Goal: Transaction & Acquisition: Purchase product/service

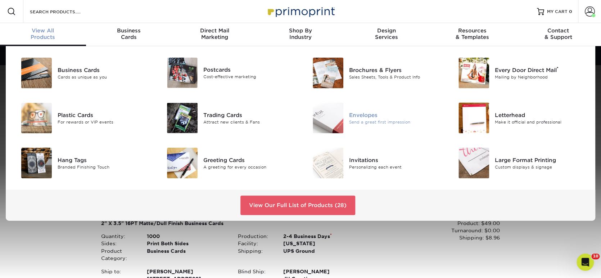
click at [373, 114] on div "Envelopes" at bounding box center [395, 115] width 92 height 8
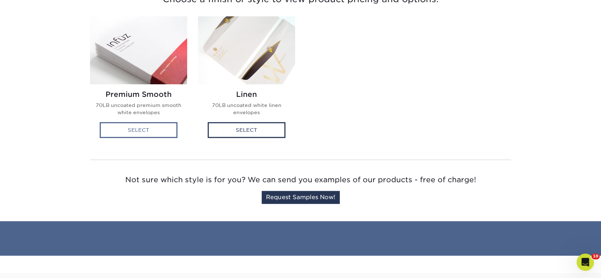
click at [157, 125] on div "Select" at bounding box center [139, 130] width 78 height 16
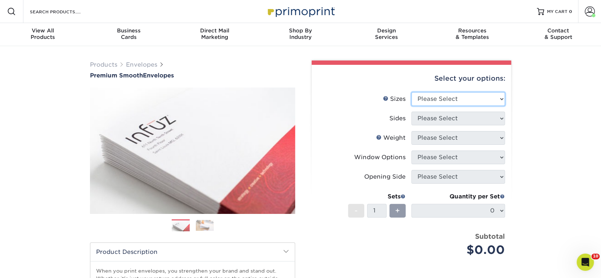
select select "4.12x9.50"
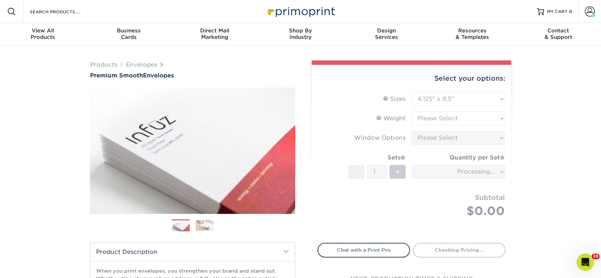
click at [483, 119] on form "Sizes Help Sizes Please Select 8.875" x 3.875" 4.125" x 9.5" 5.25" x 7.25" 9" x…" at bounding box center [412, 163] width 188 height 142
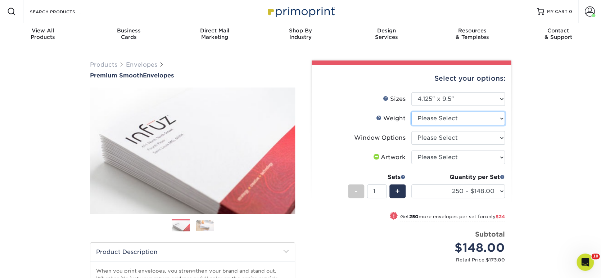
select select "70LB"
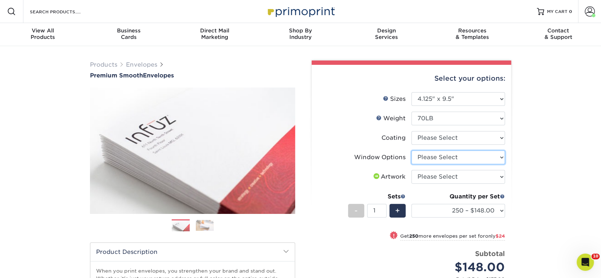
select select "1f9e9f9f-4237-4243-ba79-49052844f6e6"
select select "upload"
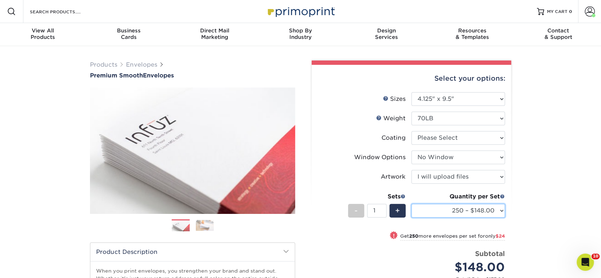
select select "1000 – $214.00"
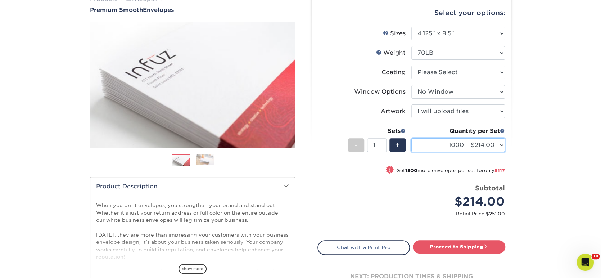
scroll to position [74, 0]
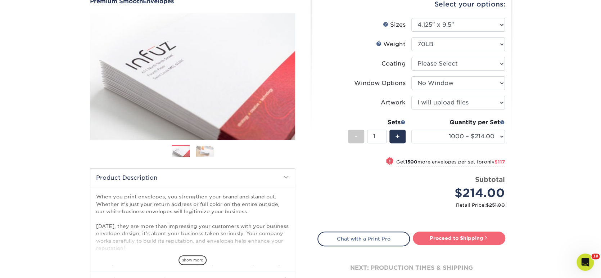
click at [466, 237] on link "Proceed to Shipping" at bounding box center [459, 238] width 93 height 13
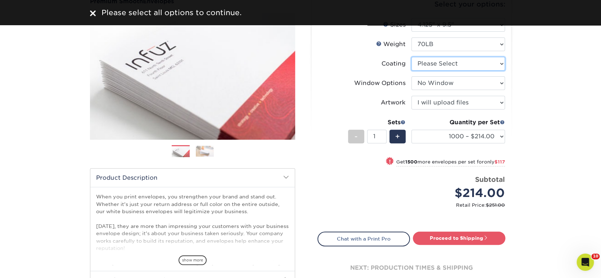
select select "3e7618de-abca-4bda-9f97-8b9129e913d8"
select select "-1"
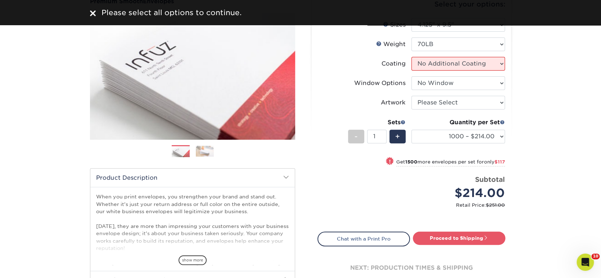
select select "-1"
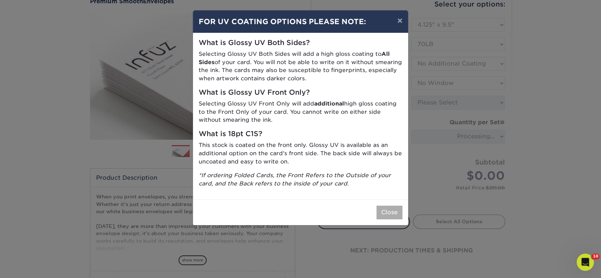
click at [380, 211] on button "Close" at bounding box center [390, 213] width 26 height 14
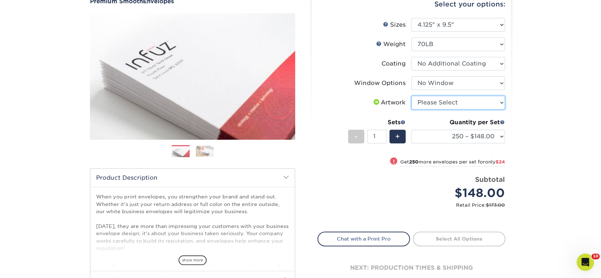
select select "upload"
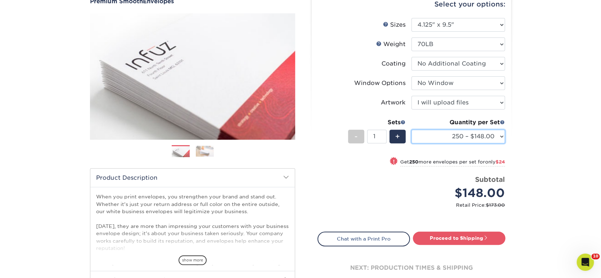
select select "1000 – $214.00"
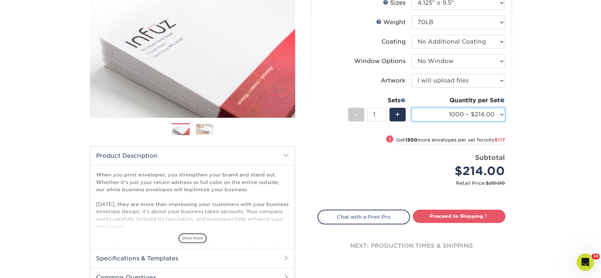
scroll to position [105, 0]
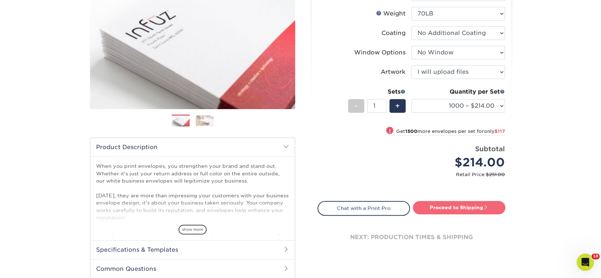
click at [462, 204] on link "Proceed to Shipping" at bounding box center [459, 207] width 93 height 13
select select "5ff611ab-e7b4-4983-b34f-0023fb6ed2dc"
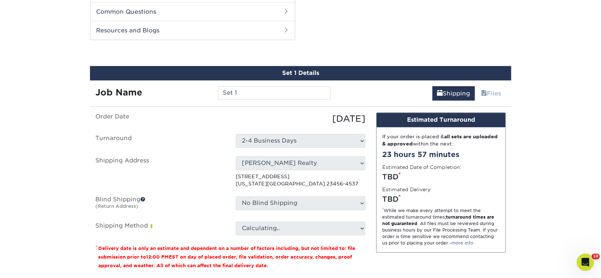
scroll to position [365, 0]
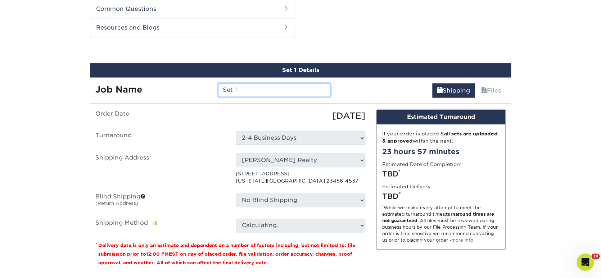
drag, startPoint x: 243, startPoint y: 89, endPoint x: 206, endPoint y: 91, distance: 36.4
click at [206, 91] on div "Job Name Set 1" at bounding box center [213, 90] width 246 height 14
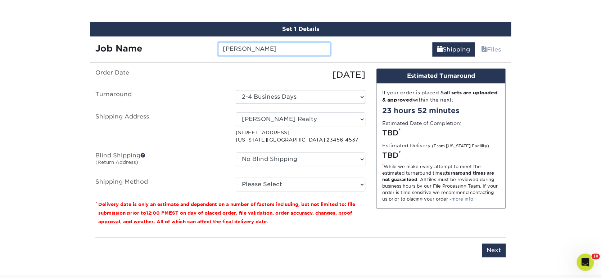
scroll to position [407, 0]
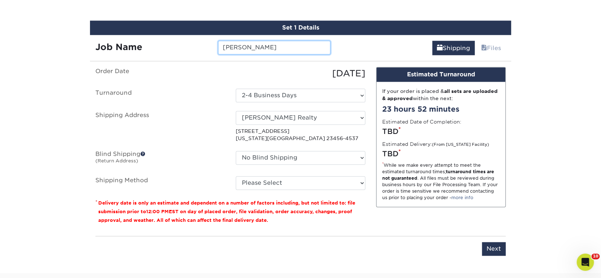
type input "DORMAN"
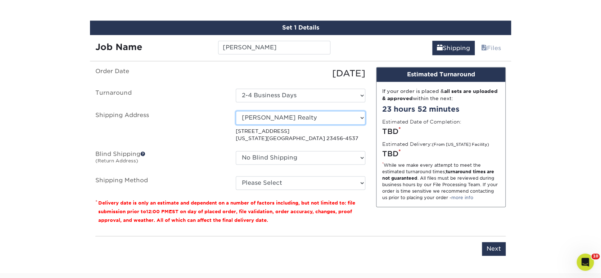
select select "199248"
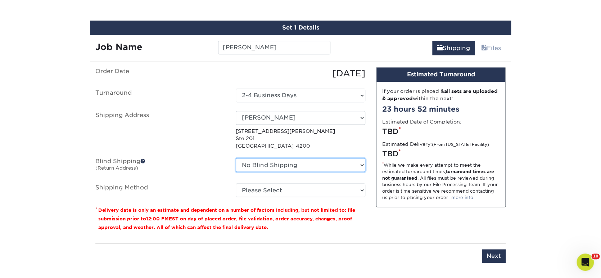
select select "239116"
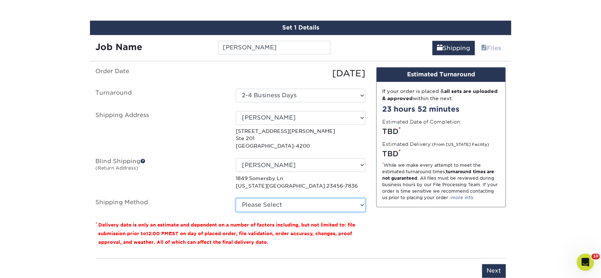
select select "03"
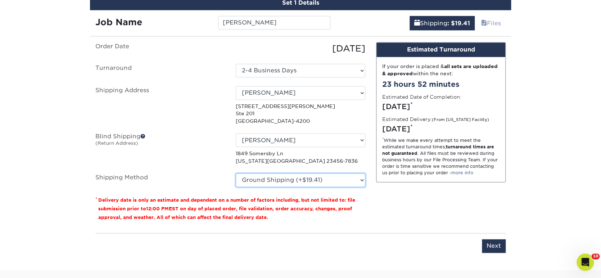
scroll to position [434, 0]
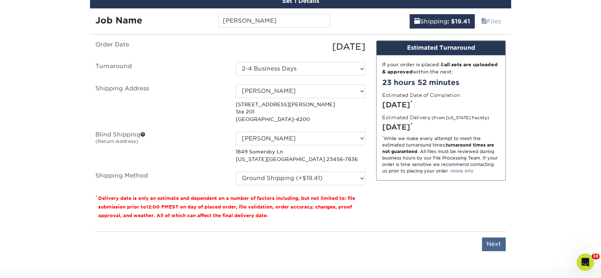
click at [495, 239] on input "Next" at bounding box center [494, 244] width 24 height 14
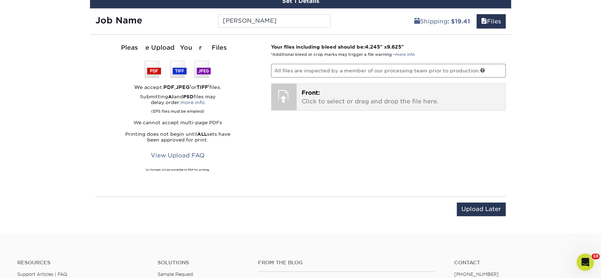
click at [421, 99] on p "Front: Click to select or drag and drop the file here." at bounding box center [401, 97] width 199 height 17
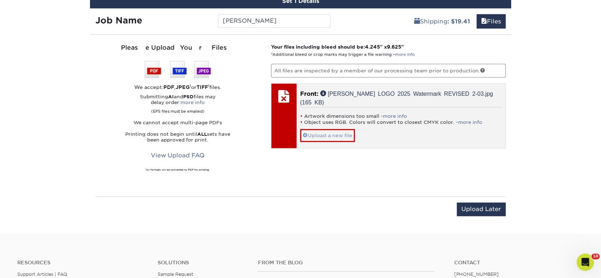
click at [347, 129] on link "Upload a new file" at bounding box center [327, 135] width 55 height 13
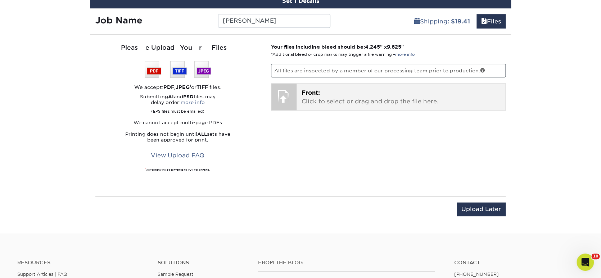
click at [344, 102] on p "Front: Click to select or drag and drop the file here." at bounding box center [401, 97] width 199 height 17
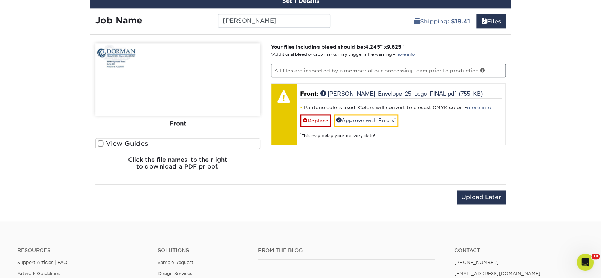
click at [323, 118] on link "Replace" at bounding box center [315, 120] width 31 height 13
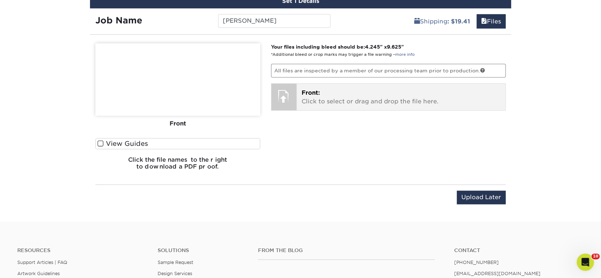
click at [350, 101] on p "Front: Click to select or drag and drop the file here." at bounding box center [401, 97] width 199 height 17
click at [328, 98] on p "Front: Click to select or drag and drop the file here." at bounding box center [401, 97] width 199 height 17
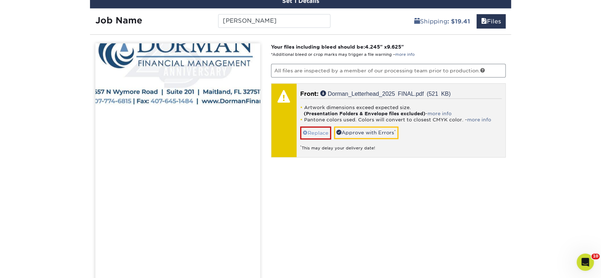
click at [316, 129] on link "Replace" at bounding box center [315, 132] width 31 height 13
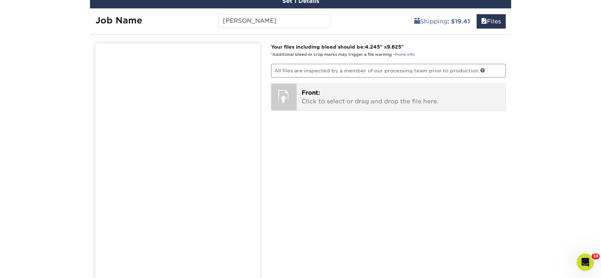
click at [354, 99] on p "Front: Click to select or drag and drop the file here." at bounding box center [401, 97] width 199 height 17
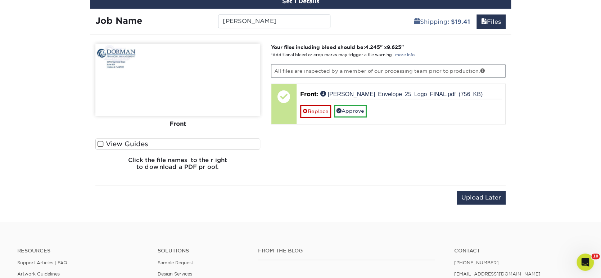
scroll to position [430, 0]
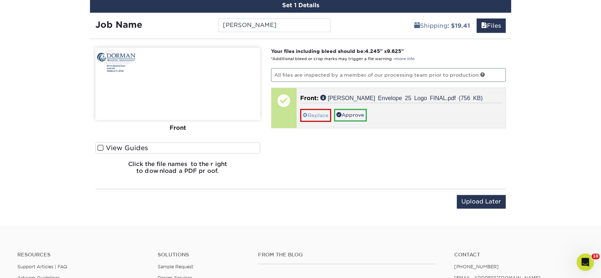
click at [320, 115] on link "Replace" at bounding box center [315, 115] width 31 height 13
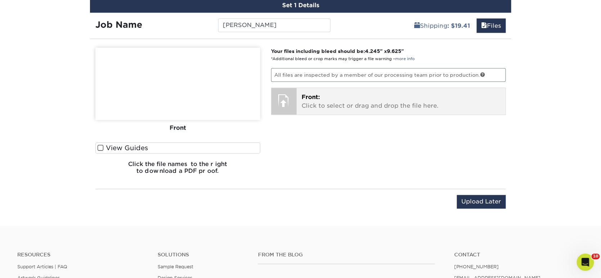
click at [328, 107] on p "Front: Click to select or drag and drop the file here." at bounding box center [401, 101] width 199 height 17
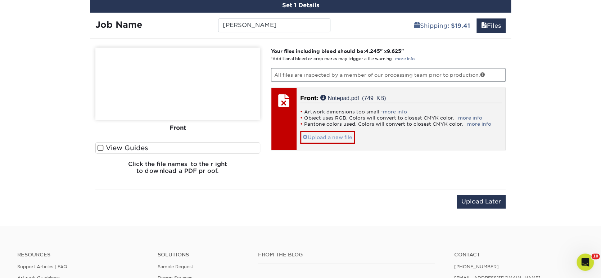
click at [330, 133] on link "Upload a new file" at bounding box center [327, 137] width 55 height 13
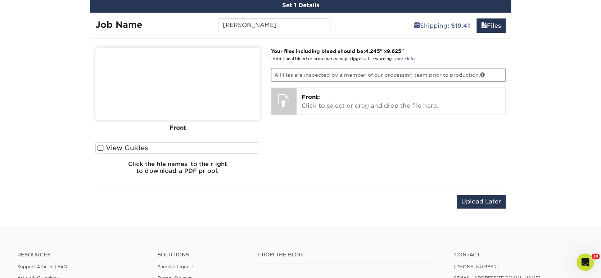
click at [329, 115] on div "Your files including bleed should be: 4.245 " x 9.625 " *Additional bleed or cr…" at bounding box center [389, 114] width 246 height 133
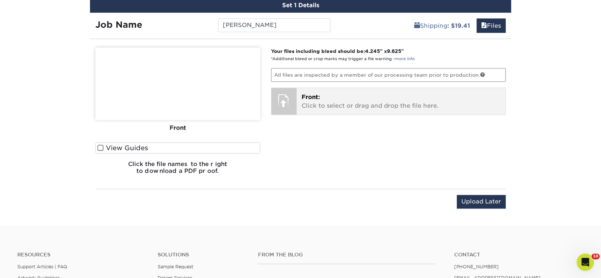
click at [329, 106] on p "Front: Click to select or drag and drop the file here." at bounding box center [401, 101] width 199 height 17
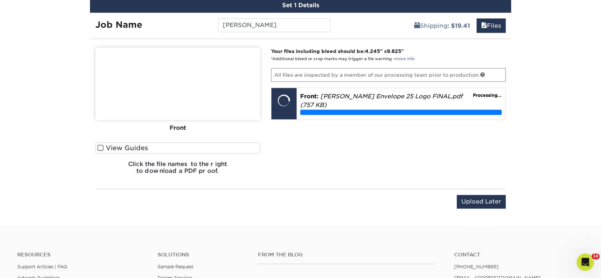
click at [101, 146] on span at bounding box center [101, 147] width 6 height 7
click at [0, 0] on input "View Guides" at bounding box center [0, 0] width 0 height 0
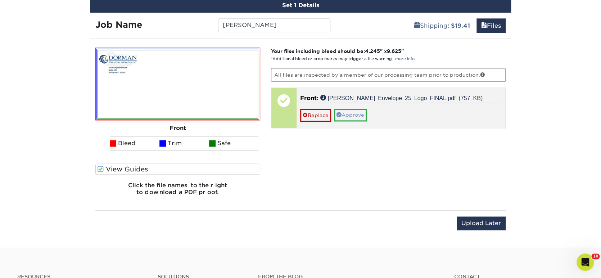
click at [351, 115] on link "Approve" at bounding box center [350, 115] width 33 height 12
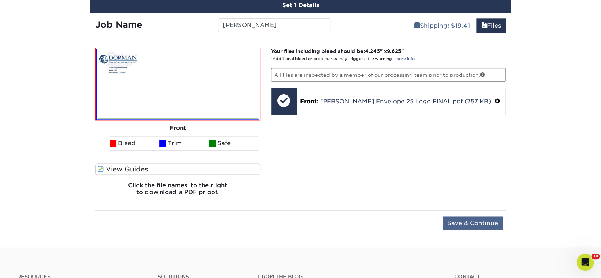
click at [466, 216] on input "Save & Continue" at bounding box center [473, 223] width 60 height 14
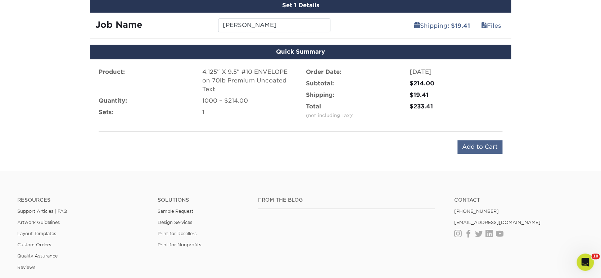
click at [489, 142] on input "Add to Cart" at bounding box center [480, 147] width 45 height 14
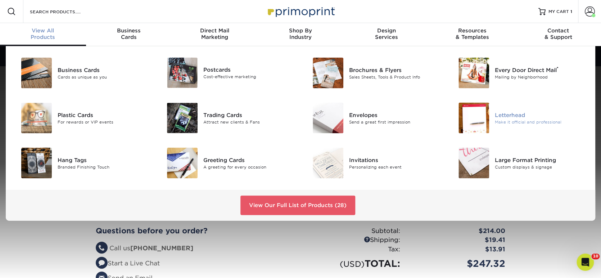
click at [466, 113] on img at bounding box center [474, 118] width 31 height 31
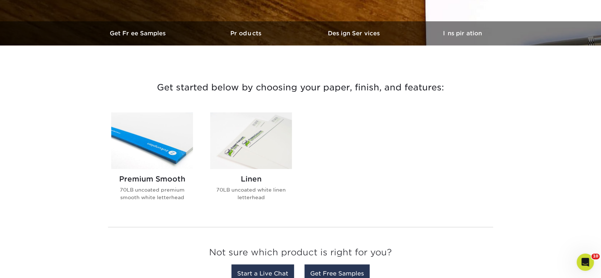
scroll to position [208, 0]
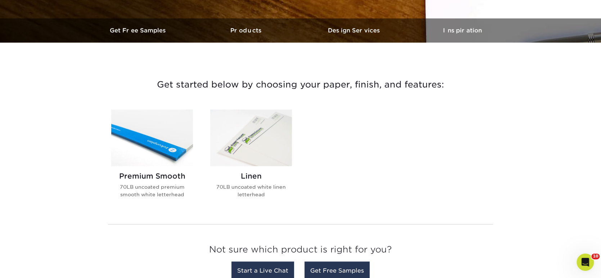
click at [168, 139] on img at bounding box center [152, 137] width 82 height 57
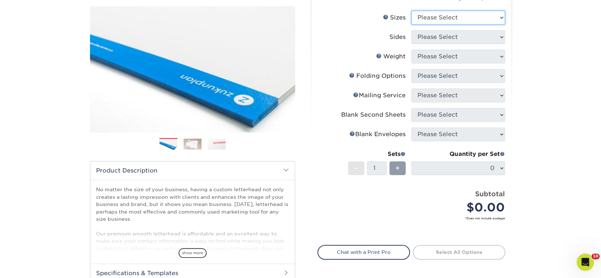
select select "8.50x11.00"
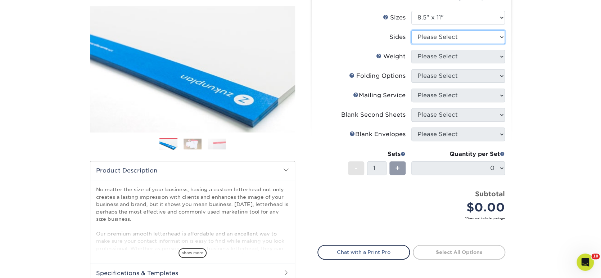
select select "32d3c223-f82c-492b-b915-ba065a00862f"
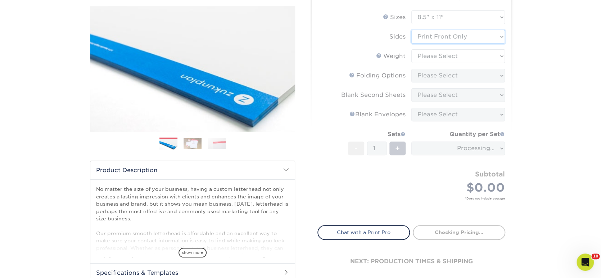
scroll to position [81, 0]
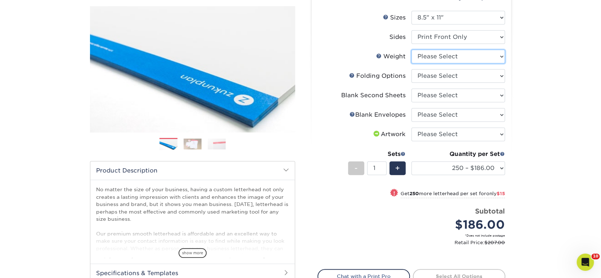
select select "70LB"
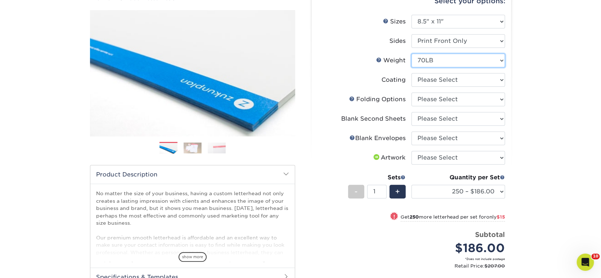
scroll to position [78, 0]
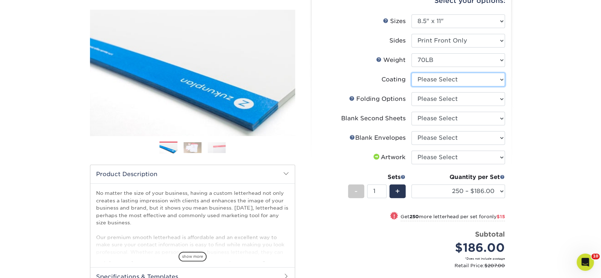
select select "3e7618de-abca-4bda-9f97-8b9129e913d8"
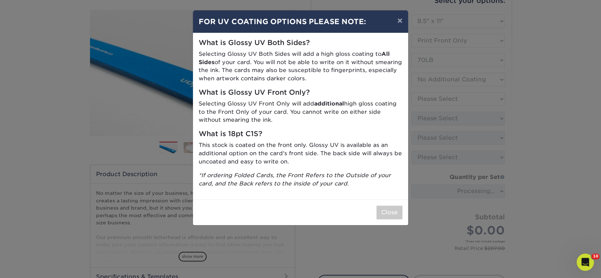
drag, startPoint x: 390, startPoint y: 210, endPoint x: 451, endPoint y: 174, distance: 70.3
click at [391, 209] on button "Close" at bounding box center [390, 213] width 26 height 14
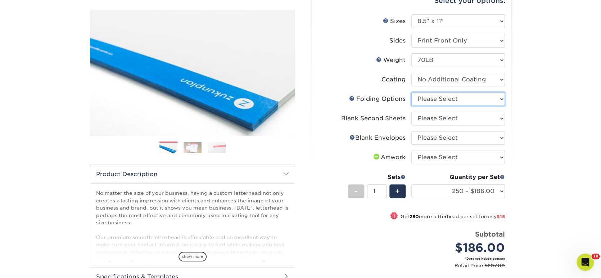
select select "9b1d5825-34d1-4721-9874-ed79abb003d7"
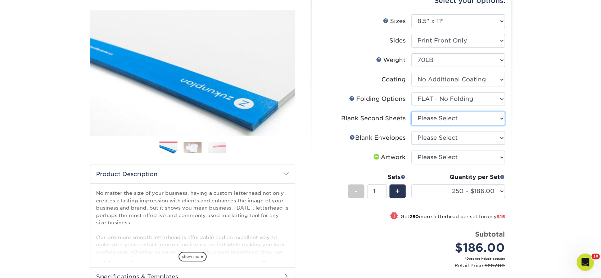
select select "80c01c16-d127-4b18-b8f3-2c0f873fa65b"
select select "9f137334-7cf0-4a73-8a74-a4df662606ea"
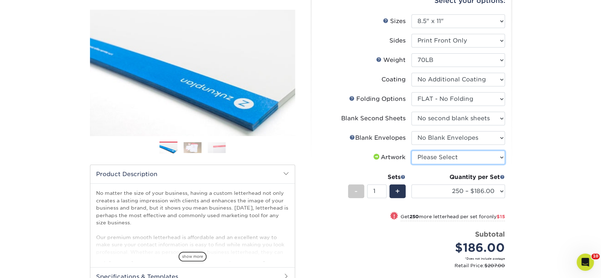
select select "upload"
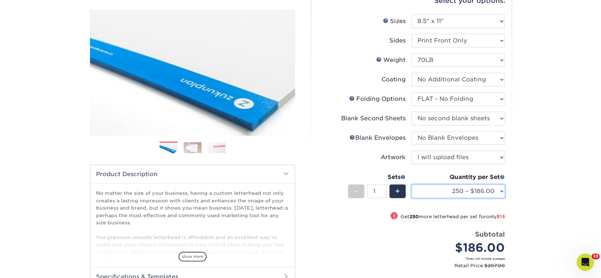
select select "1000 – $229.00"
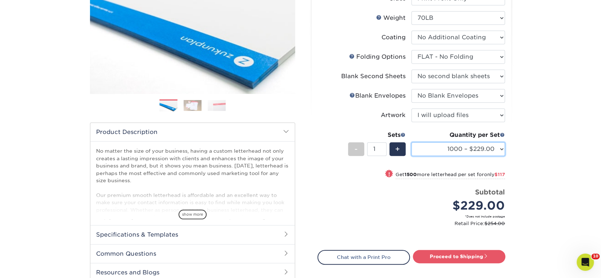
scroll to position [144, 0]
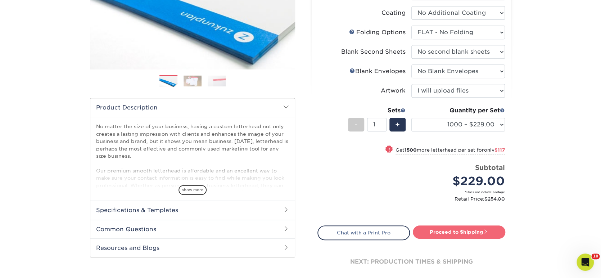
click at [473, 231] on link "Proceed to Shipping" at bounding box center [459, 231] width 93 height 13
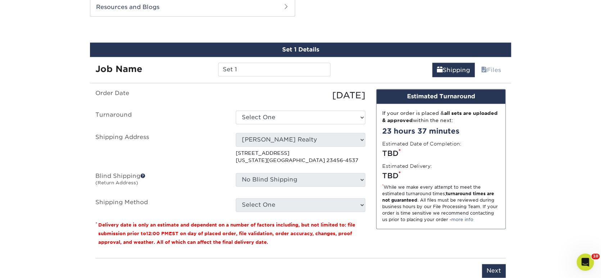
scroll to position [386, 0]
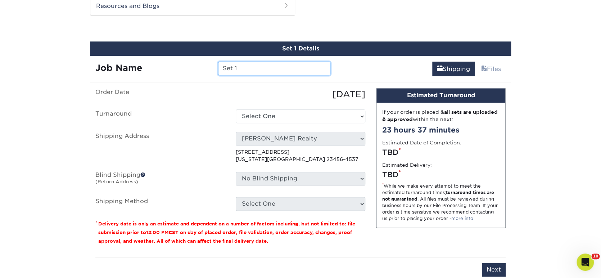
click at [206, 64] on div "Job Name Set 1" at bounding box center [213, 69] width 246 height 14
type input "DORMAN"
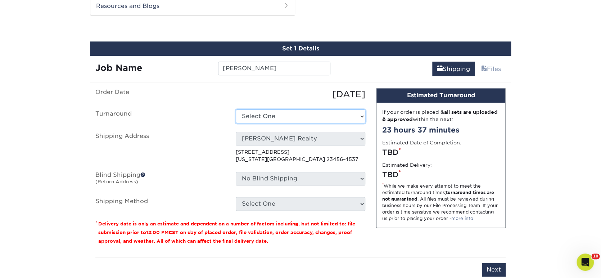
select select "b37ecc39-5049-44e9-8a1a-745ffa1d0bd3"
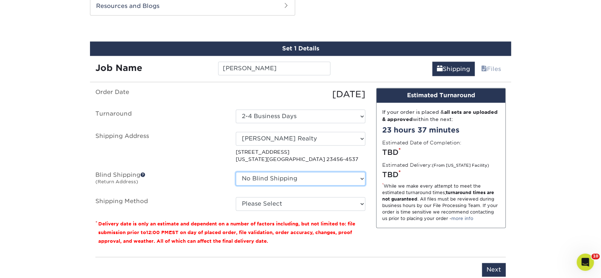
select select "239116"
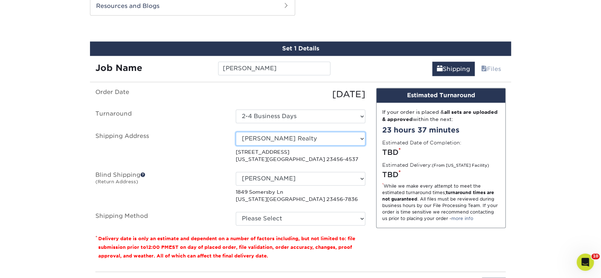
select select "199248"
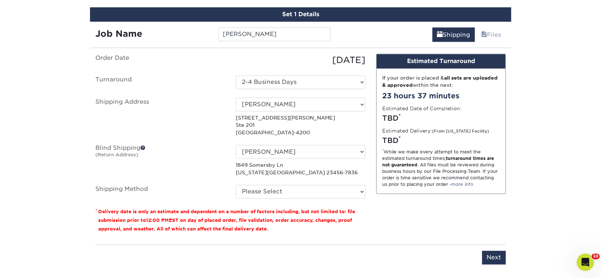
scroll to position [434, 0]
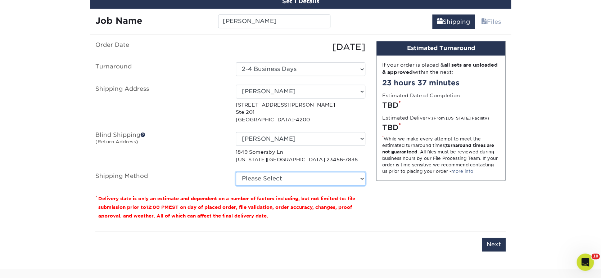
select select "03"
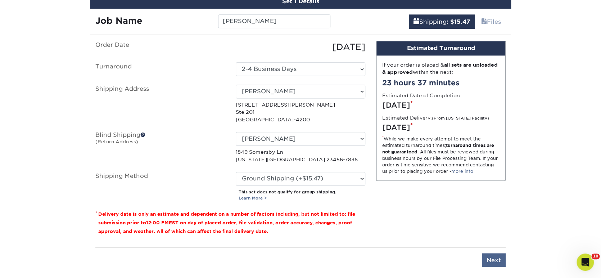
click at [493, 254] on input "Next" at bounding box center [494, 260] width 24 height 14
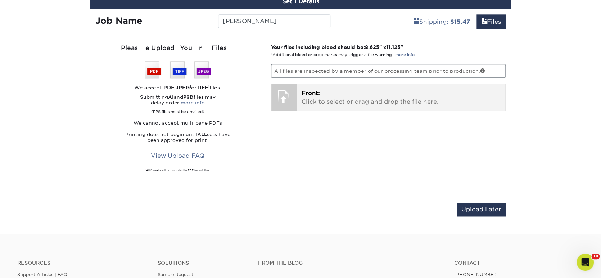
click at [415, 104] on div "Front: Click to select or drag and drop the file here. Choose file" at bounding box center [401, 97] width 209 height 27
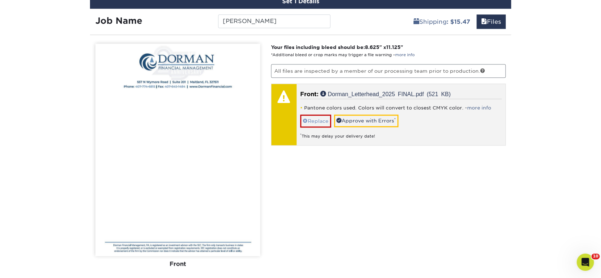
click at [324, 117] on link "Replace" at bounding box center [315, 121] width 31 height 13
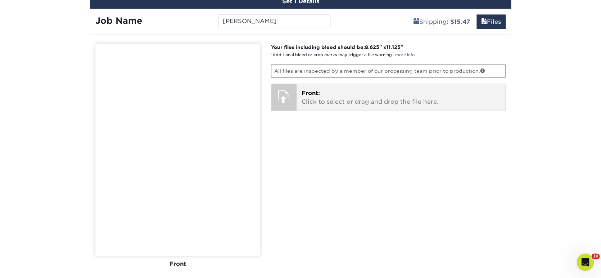
click at [338, 95] on p "Front: Click to select or drag and drop the file here." at bounding box center [401, 97] width 199 height 17
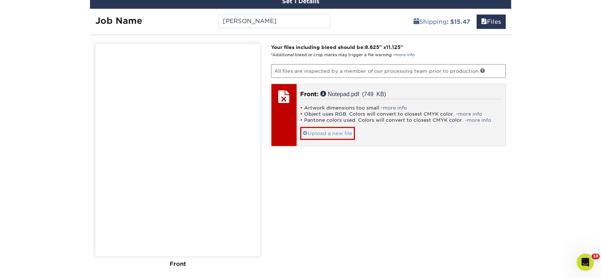
click at [341, 127] on link "Upload a new file" at bounding box center [327, 133] width 55 height 13
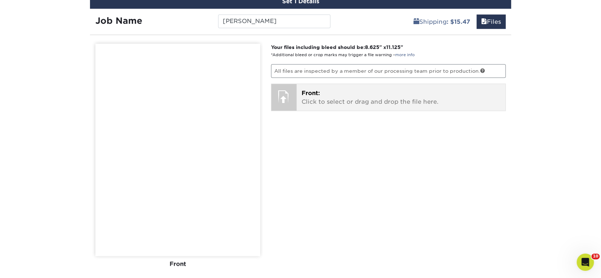
click at [368, 100] on p "Front: Click to select or drag and drop the file here." at bounding box center [401, 97] width 199 height 17
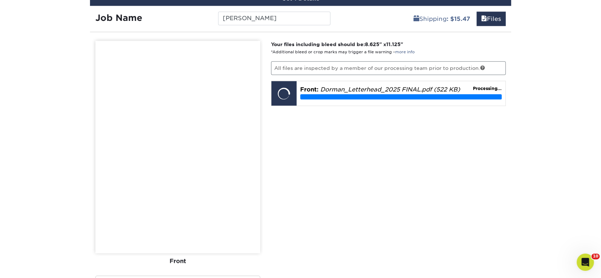
scroll to position [437, 0]
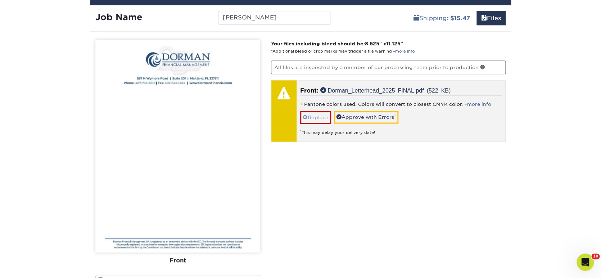
click at [326, 113] on link "Replace" at bounding box center [315, 117] width 31 height 13
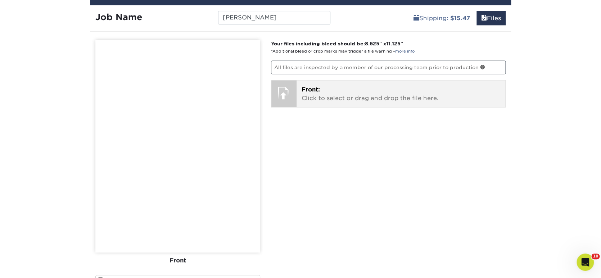
click at [338, 96] on p "Front: Click to select or drag and drop the file here." at bounding box center [401, 93] width 199 height 17
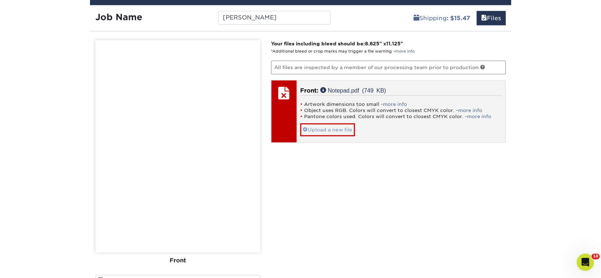
click at [335, 127] on link "Upload a new file" at bounding box center [327, 129] width 55 height 13
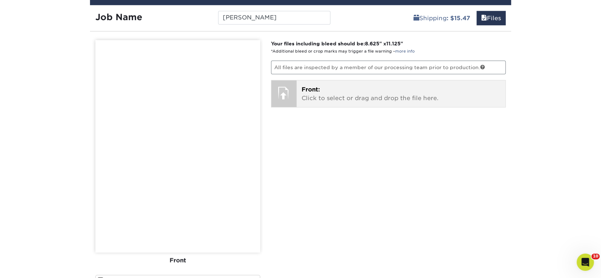
click at [326, 95] on p "Front: Click to select or drag and drop the file here." at bounding box center [401, 93] width 199 height 17
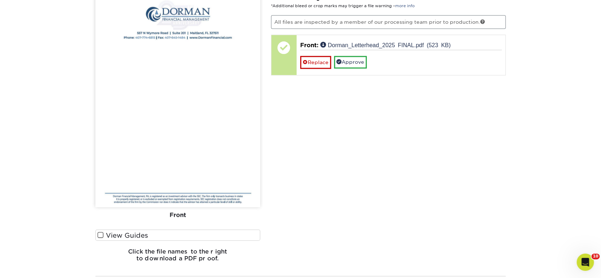
scroll to position [483, 0]
click at [103, 232] on span at bounding box center [101, 235] width 6 height 7
click at [0, 0] on input "View Guides" at bounding box center [0, 0] width 0 height 0
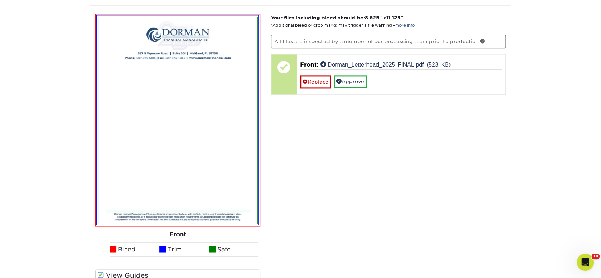
scroll to position [450, 0]
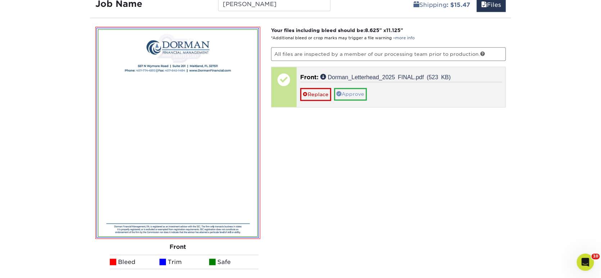
click at [358, 94] on link "Approve" at bounding box center [350, 94] width 33 height 12
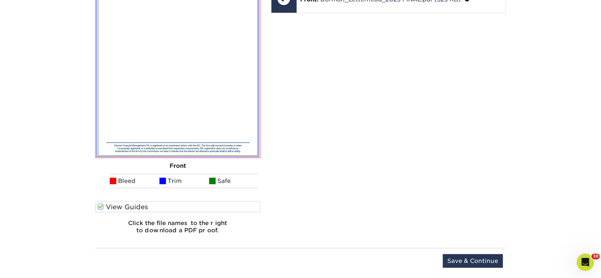
scroll to position [571, 0]
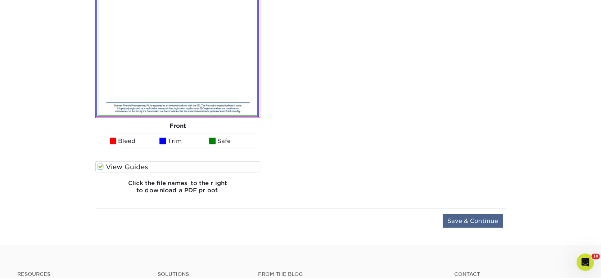
click at [461, 214] on input "Save & Continue" at bounding box center [473, 221] width 60 height 14
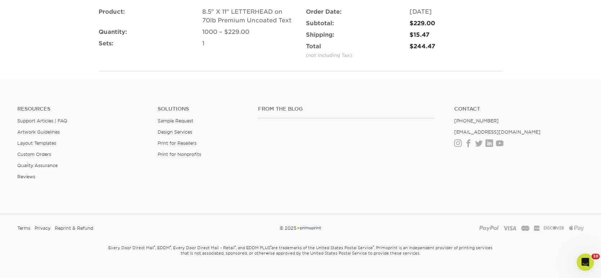
scroll to position [529, 0]
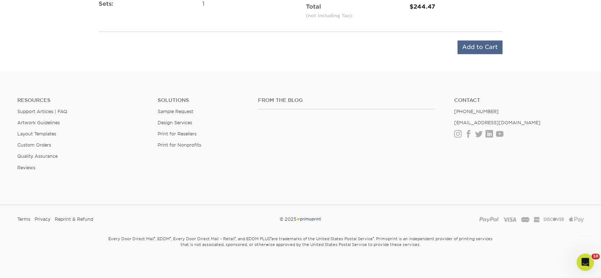
click at [480, 46] on input "Add to Cart" at bounding box center [480, 47] width 45 height 14
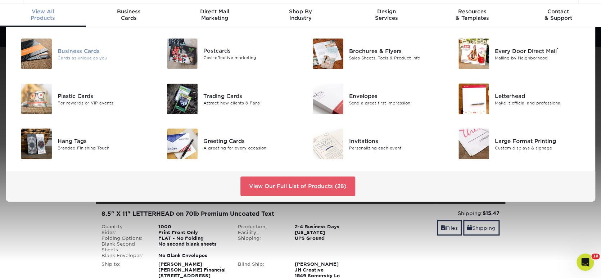
scroll to position [19, 0]
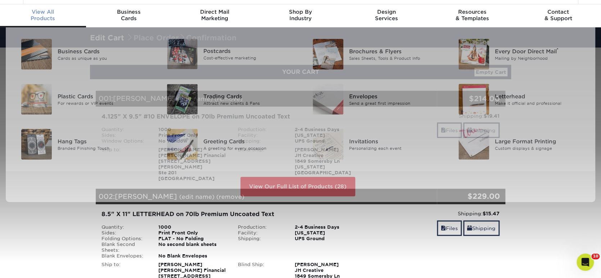
click at [43, 9] on link "View All Products" at bounding box center [43, 15] width 86 height 23
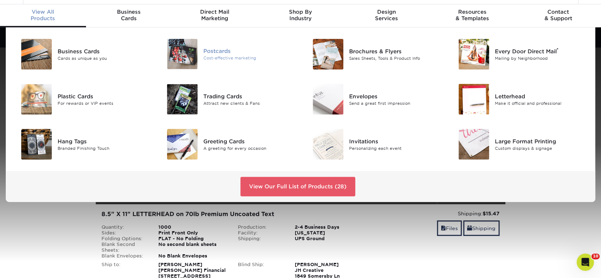
scroll to position [17, 0]
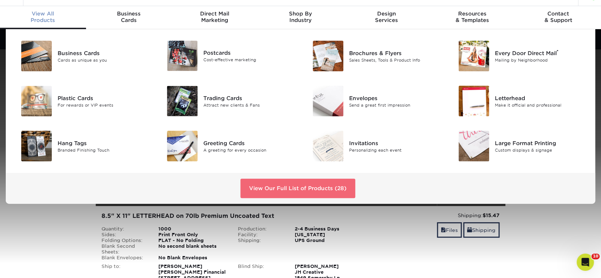
click at [324, 186] on link "View Our Full List of Products (28)" at bounding box center [298, 188] width 115 height 19
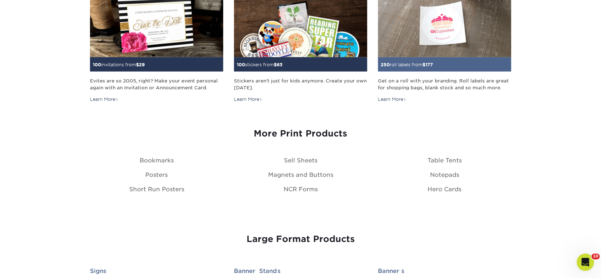
scroll to position [758, 0]
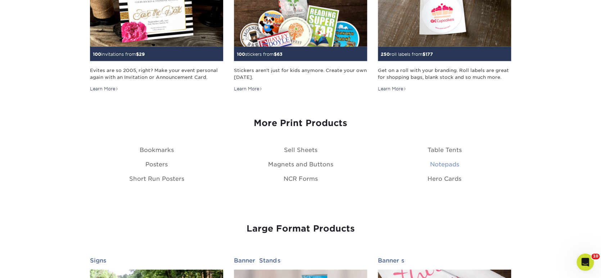
click at [455, 162] on link "Notepads" at bounding box center [444, 164] width 29 height 7
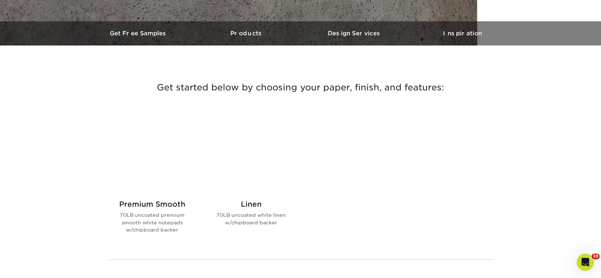
scroll to position [225, 0]
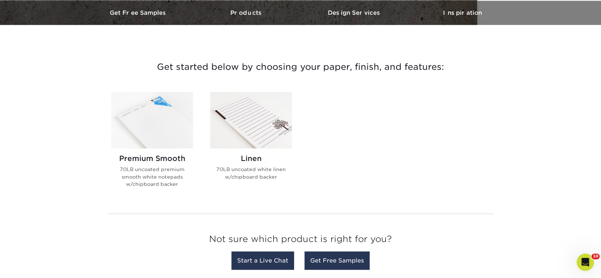
click at [133, 143] on img at bounding box center [152, 120] width 82 height 57
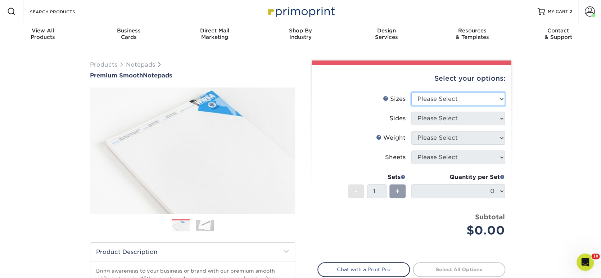
select select "4.00x6.00"
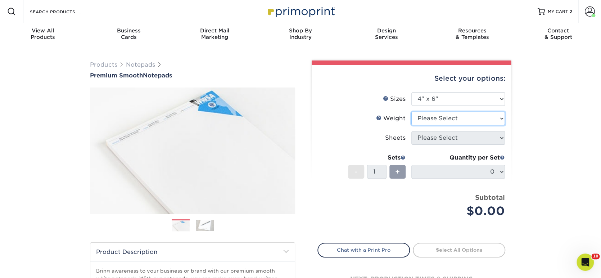
select select "70LB"
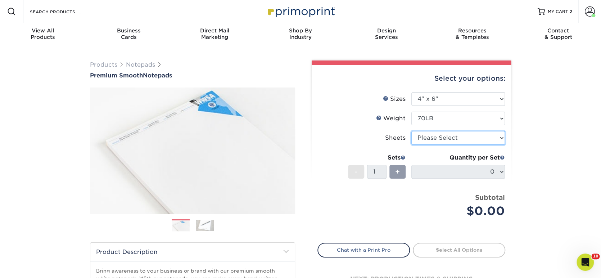
select select "25"
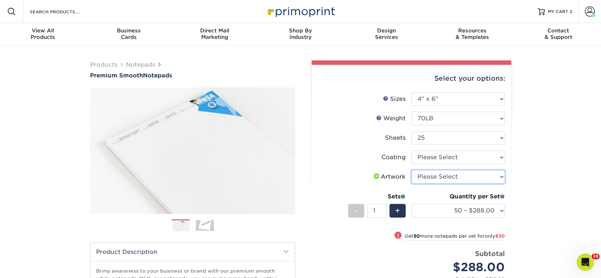
select select "upload"
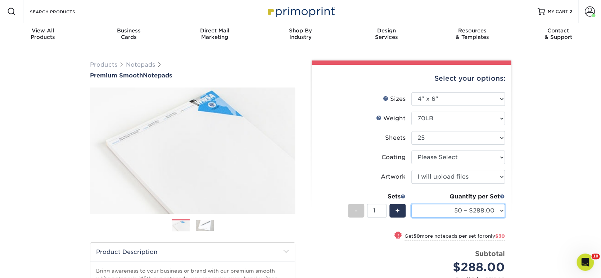
select select "100 – $318.00"
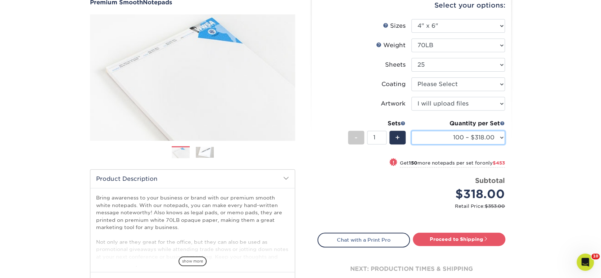
scroll to position [75, 0]
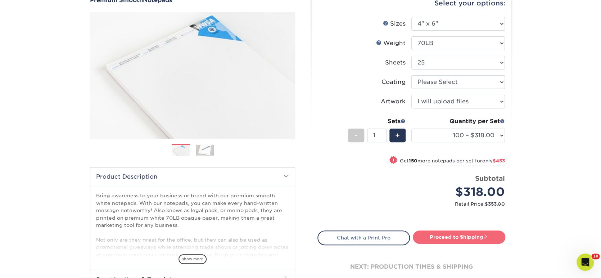
click at [473, 235] on link "Proceed to Shipping" at bounding box center [459, 236] width 93 height 13
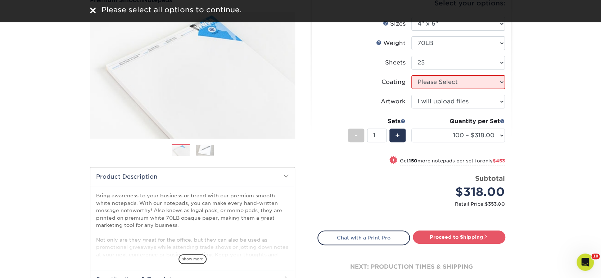
scroll to position [74, 0]
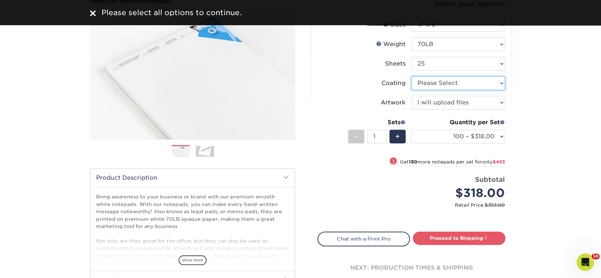
select select "3e7618de-abca-4bda-9f97-8b9129e913d8"
select select "-1"
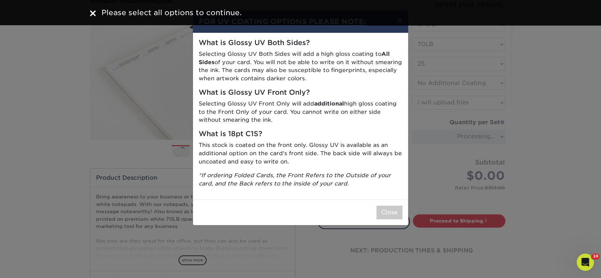
click at [385, 207] on button "Close" at bounding box center [390, 213] width 26 height 14
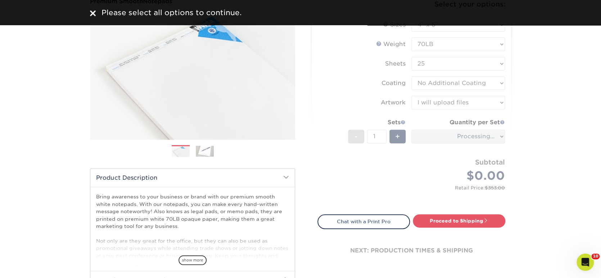
select select "upload"
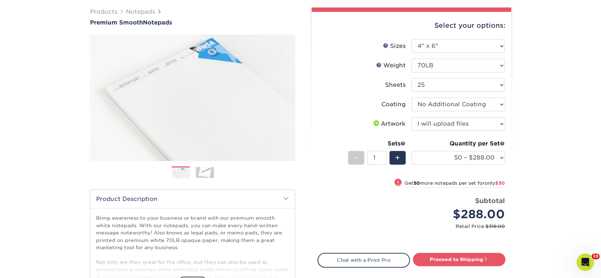
scroll to position [51, 0]
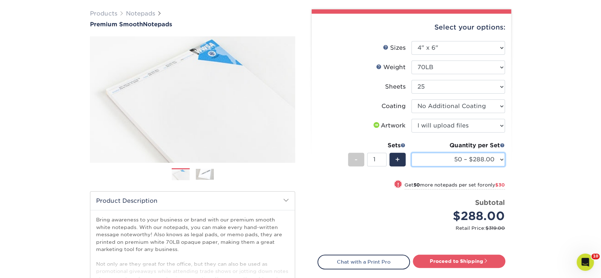
select select "100 – $318.00"
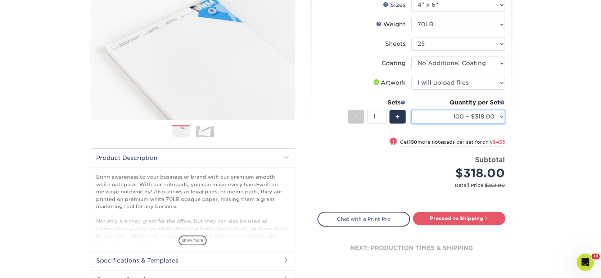
scroll to position [127, 0]
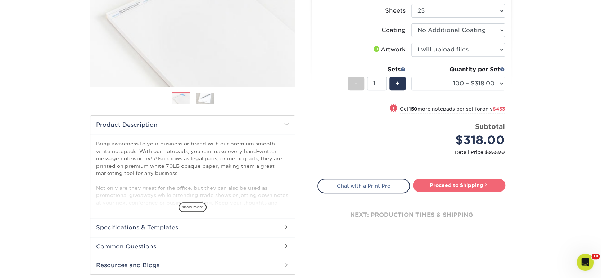
click at [469, 186] on link "Proceed to Shipping" at bounding box center [459, 185] width 93 height 13
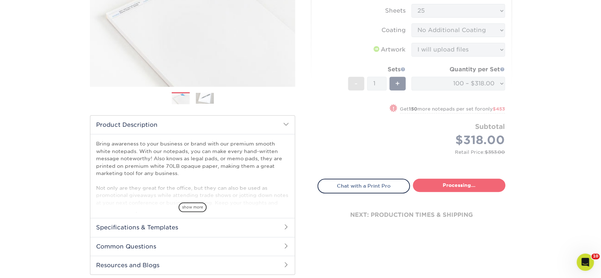
select select "426d3141-0880-4ca8-bc45-e69fab7ab229"
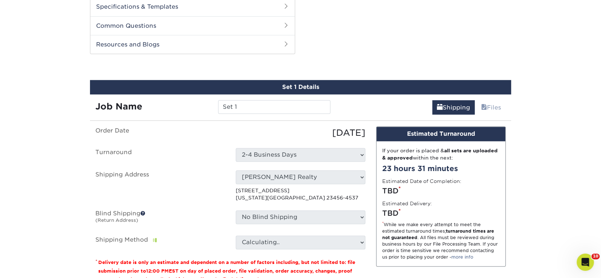
scroll to position [347, 0]
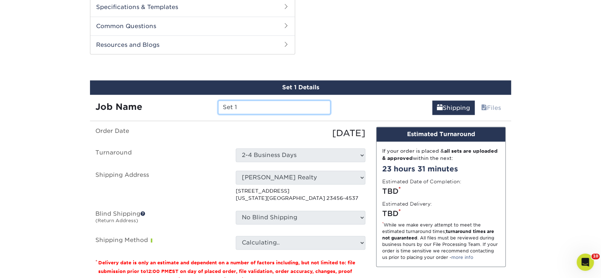
drag, startPoint x: 252, startPoint y: 104, endPoint x: 208, endPoint y: 104, distance: 44.3
click at [208, 105] on div "Job Name Set 1" at bounding box center [213, 107] width 246 height 14
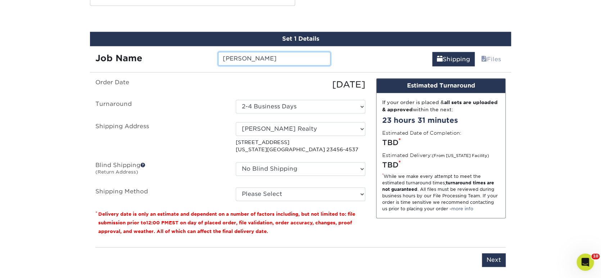
scroll to position [402, 0]
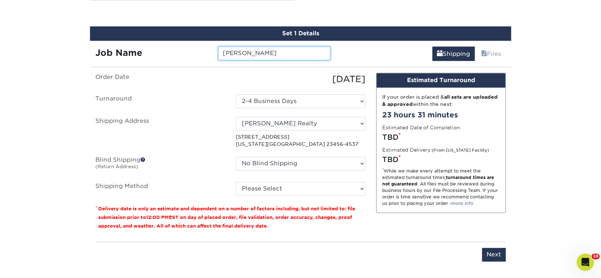
type input "[PERSON_NAME]"
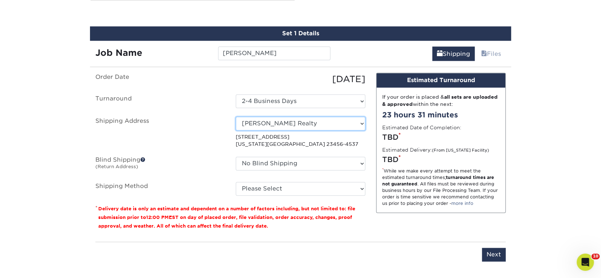
select select "199248"
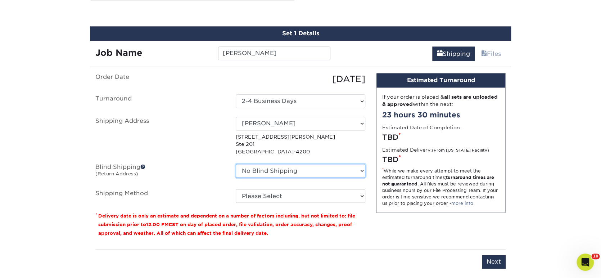
select select "239116"
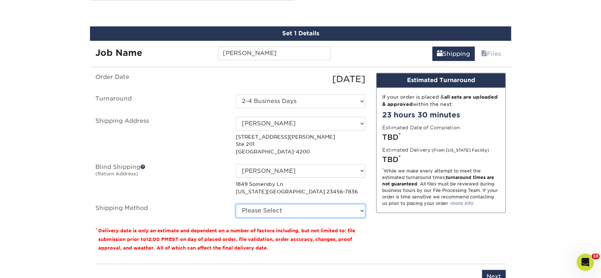
select select "03"
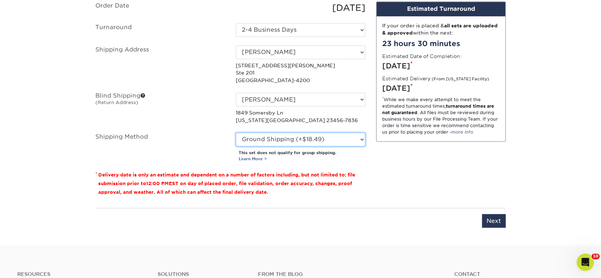
scroll to position [473, 0]
click at [499, 214] on input "Next" at bounding box center [494, 221] width 24 height 14
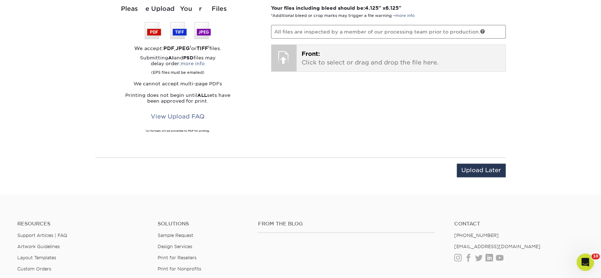
click at [396, 63] on p "Front: Click to select or drag and drop the file here." at bounding box center [401, 58] width 199 height 17
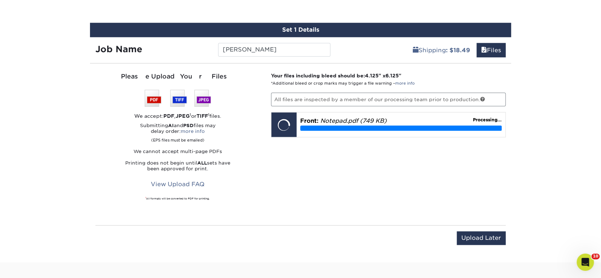
scroll to position [405, 0]
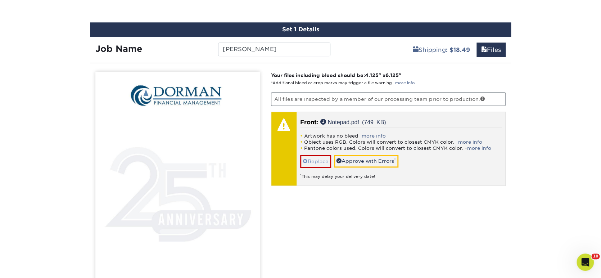
click at [316, 155] on link "Replace" at bounding box center [315, 161] width 31 height 13
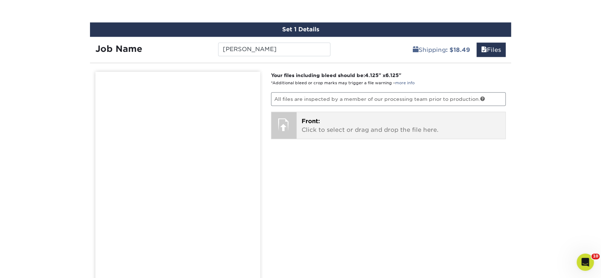
click at [335, 124] on p "Front: Click to select or drag and drop the file here." at bounding box center [401, 125] width 199 height 17
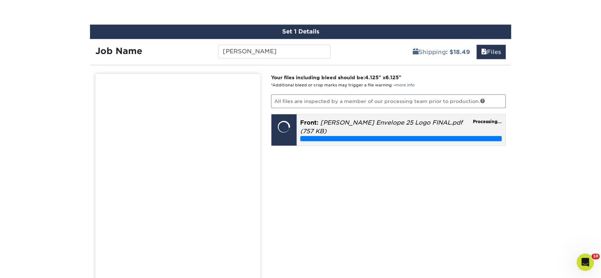
scroll to position [395, 0]
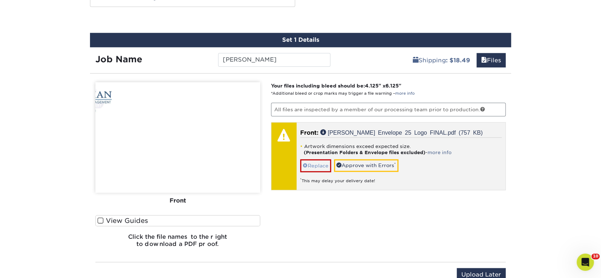
click at [319, 163] on link "Replace" at bounding box center [315, 165] width 31 height 13
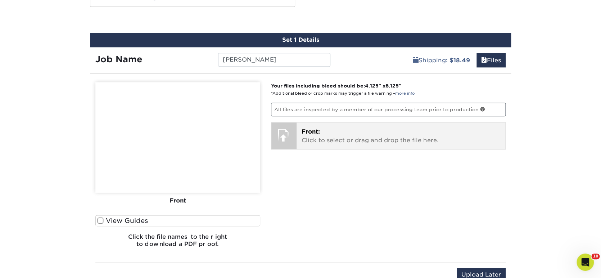
click at [346, 144] on div "Front: Click to select or drag and drop the file here. Choose file Notepad.pdf …" at bounding box center [401, 135] width 209 height 27
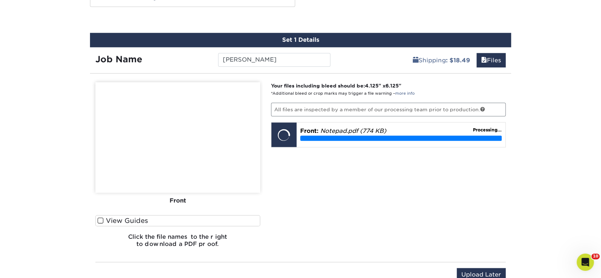
click at [103, 219] on span at bounding box center [101, 220] width 6 height 7
click at [0, 0] on input "View Guides" at bounding box center [0, 0] width 0 height 0
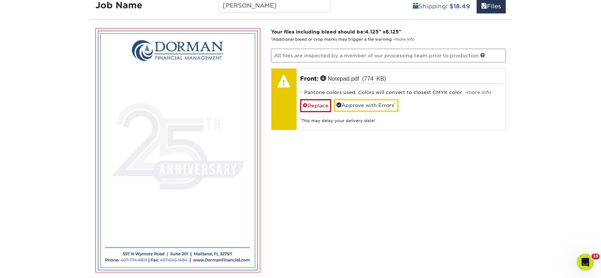
scroll to position [449, 0]
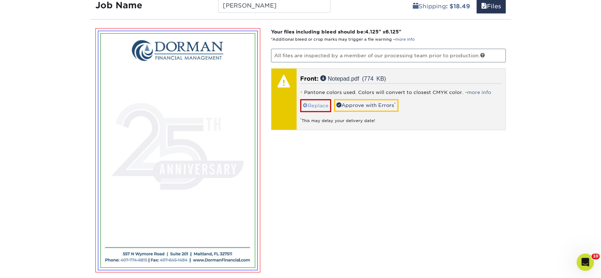
click at [327, 103] on link "Replace" at bounding box center [315, 105] width 31 height 13
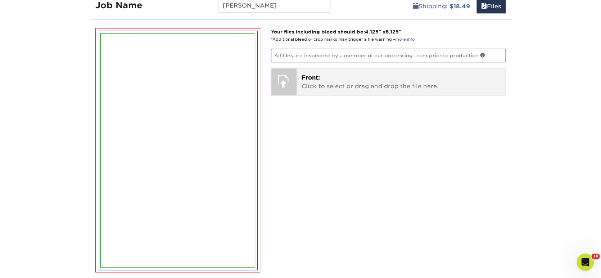
click at [341, 84] on p "Front: Click to select or drag and drop the file here." at bounding box center [401, 81] width 199 height 17
click at [315, 81] on p "Front: Click to select or drag and drop the file here." at bounding box center [401, 81] width 199 height 17
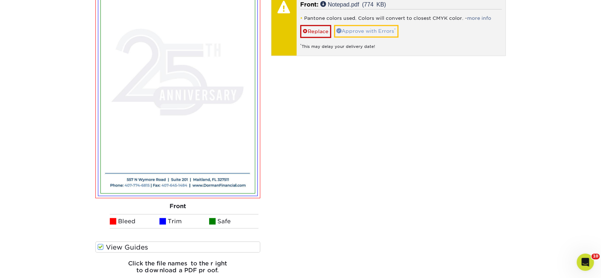
scroll to position [523, 0]
click at [389, 28] on link "Approve with Errors *" at bounding box center [366, 31] width 64 height 12
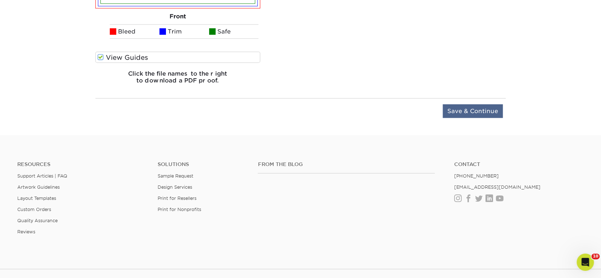
click at [480, 106] on input "Save & Continue" at bounding box center [473, 111] width 60 height 14
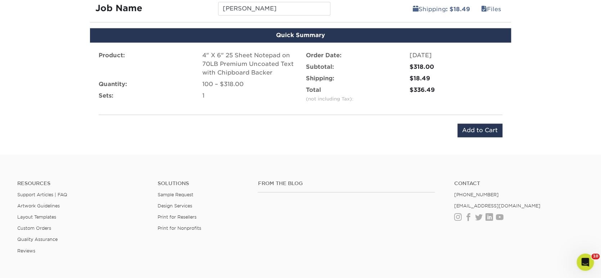
scroll to position [355, 0]
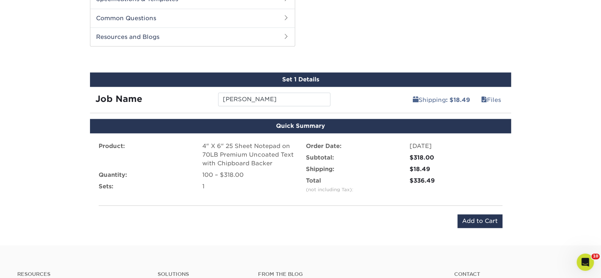
drag, startPoint x: 484, startPoint y: 217, endPoint x: 479, endPoint y: 228, distance: 11.8
click at [484, 217] on input "Add to Cart" at bounding box center [480, 221] width 45 height 14
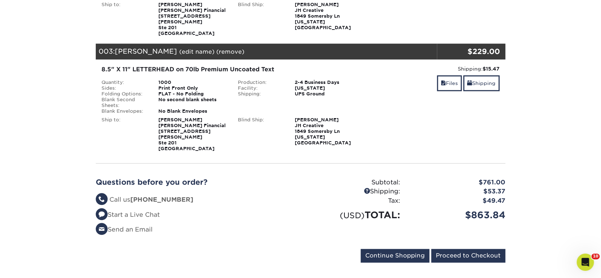
scroll to position [300, 0]
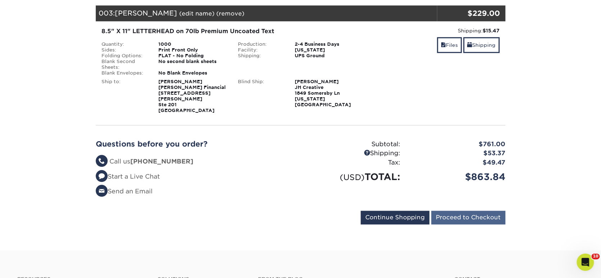
click at [489, 211] on input "Proceed to Checkout" at bounding box center [468, 218] width 74 height 14
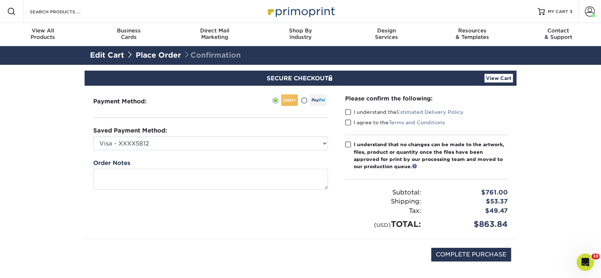
drag, startPoint x: 347, startPoint y: 112, endPoint x: 348, endPoint y: 117, distance: 5.4
click at [347, 112] on span at bounding box center [348, 112] width 6 height 7
click at [0, 0] on input "I understand the Estimated Delivery Policy" at bounding box center [0, 0] width 0 height 0
drag, startPoint x: 348, startPoint y: 120, endPoint x: 347, endPoint y: 130, distance: 9.7
click at [348, 120] on span at bounding box center [348, 122] width 6 height 7
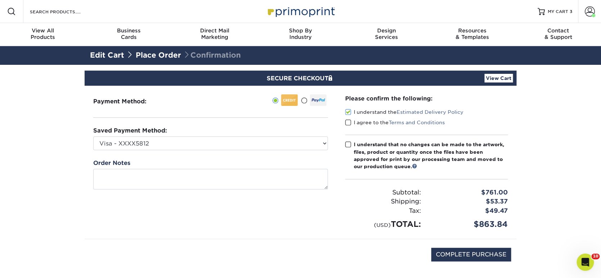
click at [0, 0] on input "I agree to the Terms and Conditions" at bounding box center [0, 0] width 0 height 0
click at [346, 143] on span at bounding box center [348, 144] width 6 height 7
click at [0, 0] on input "I understand that no changes can be made to the artwork, files, product or quan…" at bounding box center [0, 0] width 0 height 0
click at [496, 77] on link "View Cart" at bounding box center [499, 78] width 28 height 9
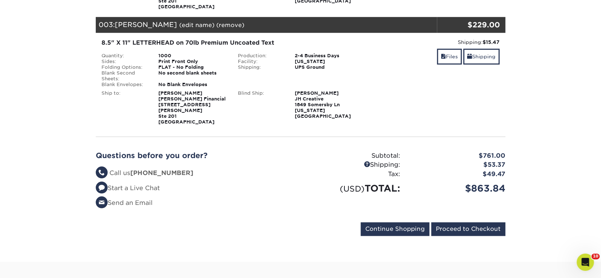
scroll to position [288, 0]
click at [468, 222] on input "Proceed to Checkout" at bounding box center [468, 229] width 74 height 14
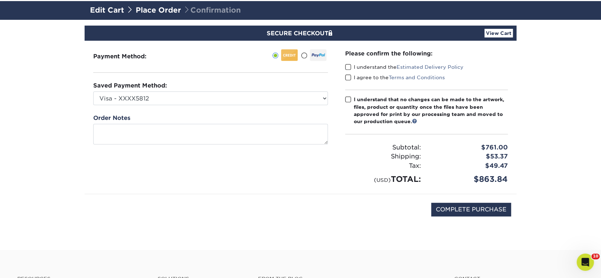
click at [348, 67] on span at bounding box center [348, 67] width 6 height 7
click at [0, 0] on input "I understand the Estimated Delivery Policy" at bounding box center [0, 0] width 0 height 0
drag, startPoint x: 348, startPoint y: 75, endPoint x: 344, endPoint y: 90, distance: 16.1
click at [348, 76] on span at bounding box center [348, 77] width 6 height 7
click at [0, 0] on input "I agree to the Terms and Conditions" at bounding box center [0, 0] width 0 height 0
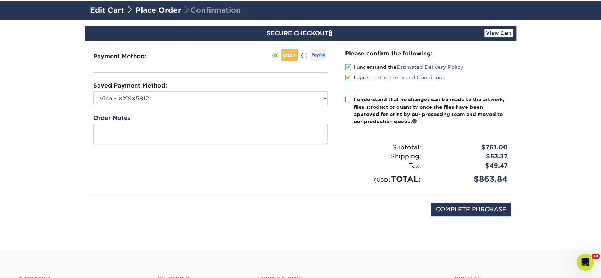
drag, startPoint x: 347, startPoint y: 98, endPoint x: 365, endPoint y: 114, distance: 24.2
click at [347, 98] on span at bounding box center [348, 99] width 6 height 7
click at [0, 0] on input "I understand that no changes can be made to the artwork, files, product or quan…" at bounding box center [0, 0] width 0 height 0
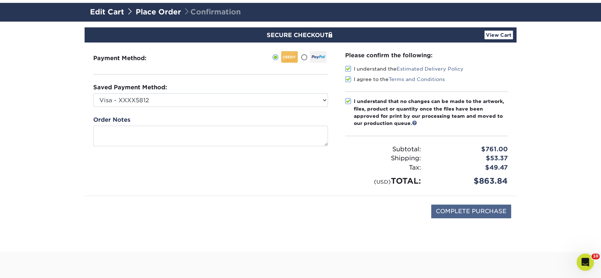
click at [454, 205] on input "COMPLETE PURCHASE" at bounding box center [471, 212] width 80 height 14
type input "PROCESSING, PLEASE WAIT..."
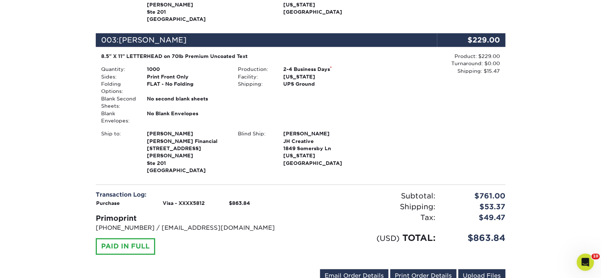
scroll to position [403, 0]
